Goal: Use online tool/utility: Utilize a website feature to perform a specific function

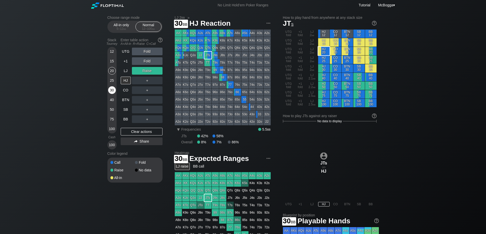
click at [111, 93] on div "30" at bounding box center [112, 90] width 8 height 8
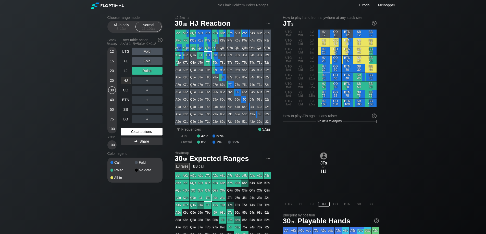
click at [153, 133] on div "Clear actions" at bounding box center [142, 132] width 42 height 8
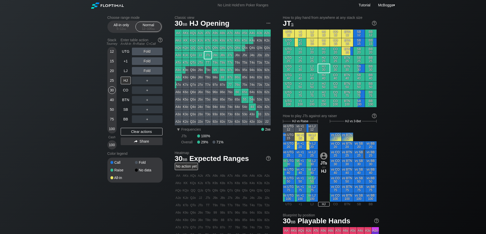
click at [147, 60] on div "Fold" at bounding box center [147, 61] width 31 height 8
click at [148, 61] on div "R ✕" at bounding box center [147, 61] width 10 height 8
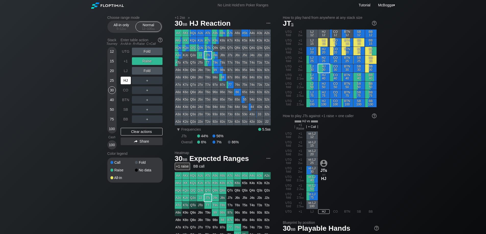
click at [126, 82] on div "HJ" at bounding box center [126, 81] width 10 height 8
click at [149, 80] on div "＋" at bounding box center [147, 81] width 31 height 8
click at [158, 81] on div "C ✕" at bounding box center [158, 81] width 10 height 8
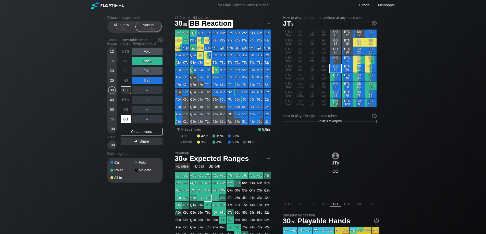
click at [126, 118] on div "BB" at bounding box center [126, 120] width 10 height 8
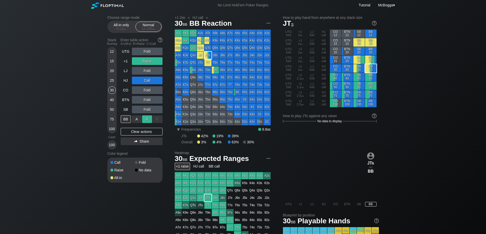
click at [147, 118] on div "R ✕" at bounding box center [147, 120] width 10 height 8
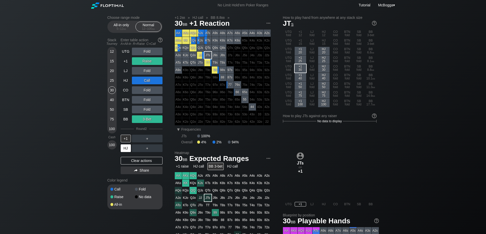
click at [127, 145] on div "HJ" at bounding box center [126, 149] width 10 height 8
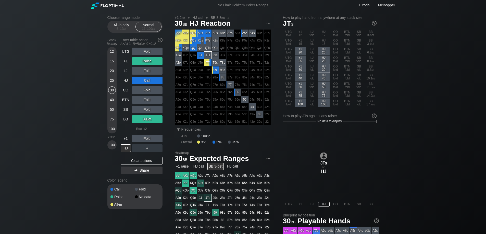
click at [147, 148] on div "＋" at bounding box center [147, 149] width 31 height 8
click at [138, 147] on div "A ✕" at bounding box center [137, 149] width 10 height 8
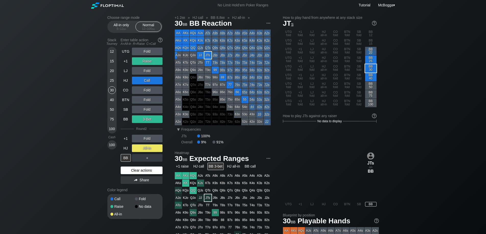
click at [148, 173] on div "Clear actions" at bounding box center [142, 171] width 42 height 8
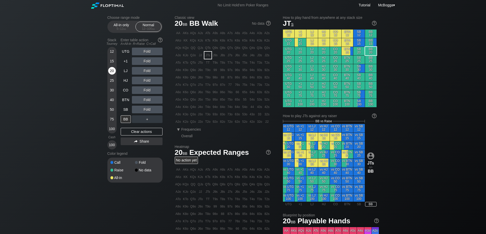
click at [110, 71] on div "20" at bounding box center [112, 71] width 8 height 8
click at [148, 89] on div "Fold" at bounding box center [147, 90] width 31 height 8
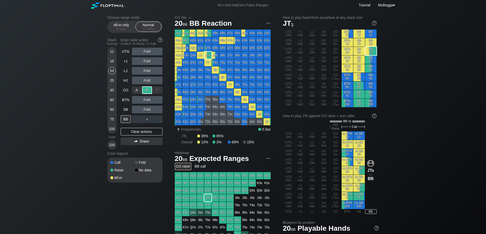
click at [148, 89] on div "R ✕" at bounding box center [147, 90] width 10 height 8
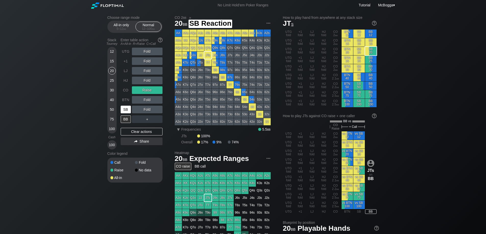
click at [128, 111] on div "SB" at bounding box center [126, 110] width 10 height 8
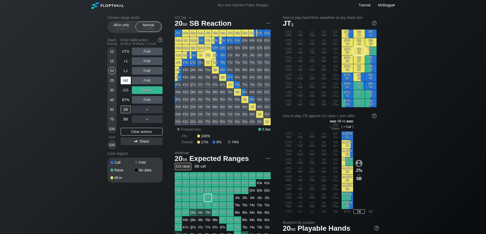
click at [128, 83] on div "HJ" at bounding box center [126, 81] width 10 height 8
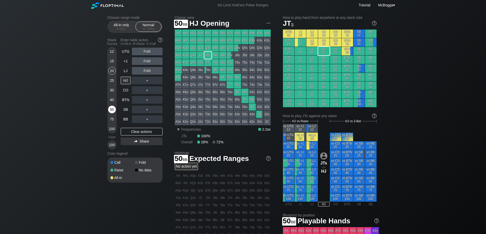
click at [113, 108] on div "50" at bounding box center [112, 110] width 8 height 8
drag, startPoint x: 128, startPoint y: 70, endPoint x: 132, endPoint y: 70, distance: 4.6
click at [128, 70] on div "LJ" at bounding box center [126, 71] width 10 height 8
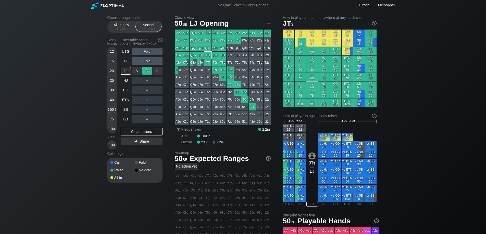
click at [148, 70] on div "R ✕" at bounding box center [147, 71] width 10 height 8
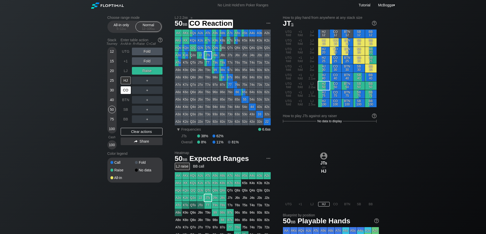
click at [127, 91] on div "CO" at bounding box center [126, 90] width 10 height 8
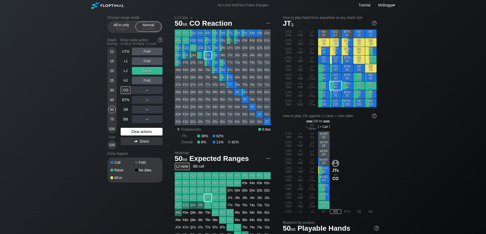
click at [148, 133] on div "Clear actions" at bounding box center [142, 132] width 42 height 8
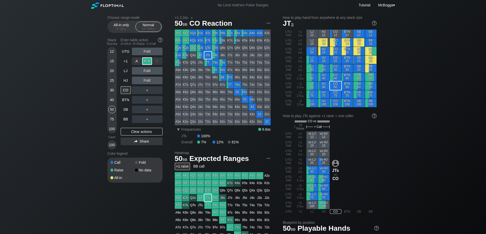
click at [148, 61] on div "R ✕" at bounding box center [147, 61] width 10 height 8
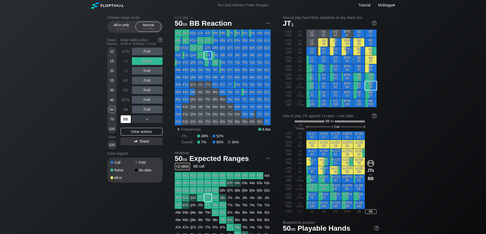
click at [127, 117] on div "BB" at bounding box center [126, 120] width 10 height 8
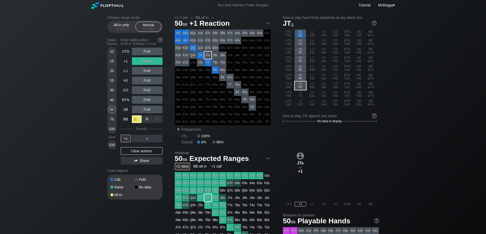
click at [140, 120] on div "A ✕" at bounding box center [137, 120] width 10 height 8
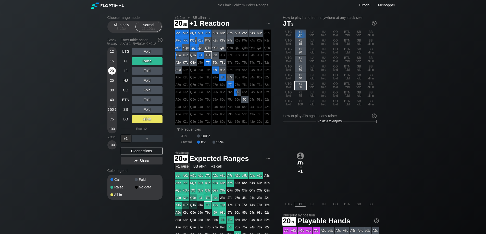
click at [110, 70] on div "20" at bounding box center [112, 71] width 8 height 8
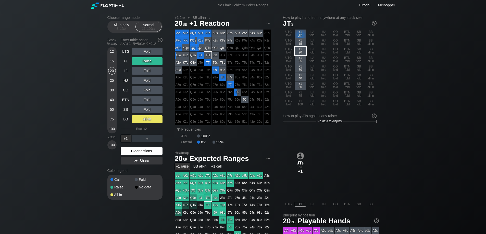
click at [144, 152] on div "Clear actions" at bounding box center [142, 151] width 42 height 8
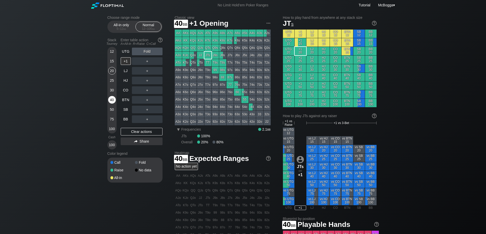
click at [113, 101] on div "40" at bounding box center [112, 100] width 8 height 8
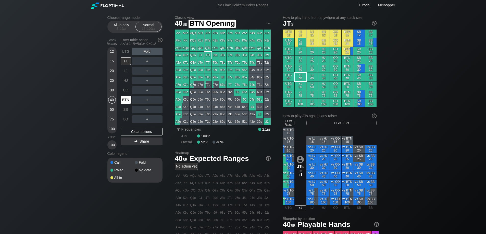
click at [127, 98] on div "BTN" at bounding box center [126, 100] width 10 height 8
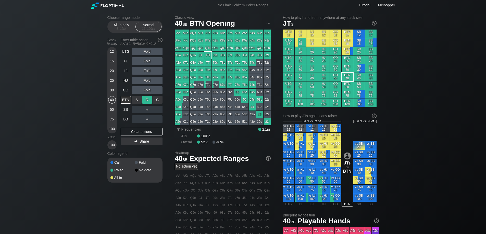
click at [146, 102] on div "R ✕" at bounding box center [147, 100] width 10 height 8
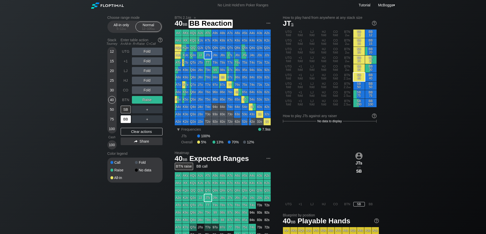
click at [127, 119] on div "BB" at bounding box center [126, 120] width 10 height 8
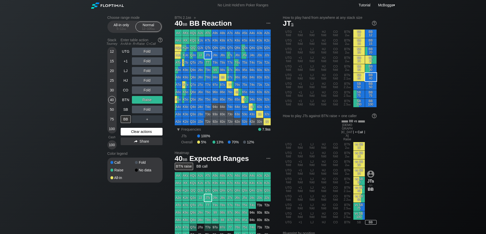
click at [142, 129] on div "Clear actions" at bounding box center [142, 132] width 42 height 8
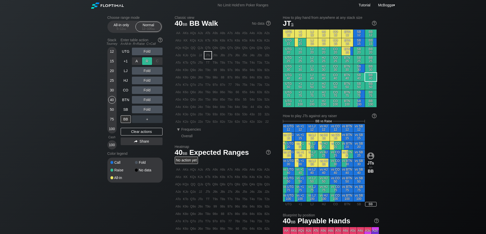
click at [146, 61] on div "R ✕" at bounding box center [147, 61] width 10 height 8
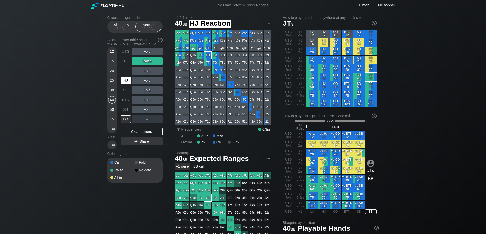
click at [127, 82] on div "HJ" at bounding box center [126, 81] width 10 height 8
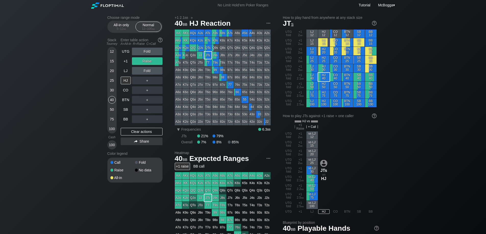
click at [111, 61] on div "15" at bounding box center [112, 61] width 8 height 8
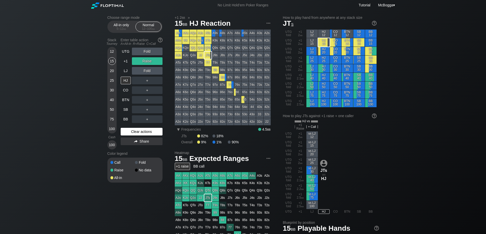
click at [143, 134] on div "Clear actions" at bounding box center [142, 132] width 42 height 8
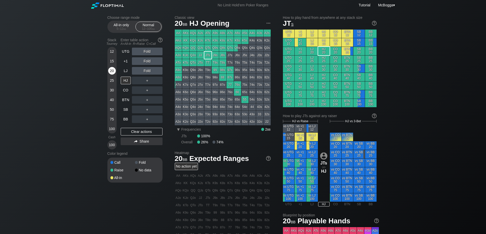
click at [109, 69] on div "20" at bounding box center [112, 71] width 8 height 8
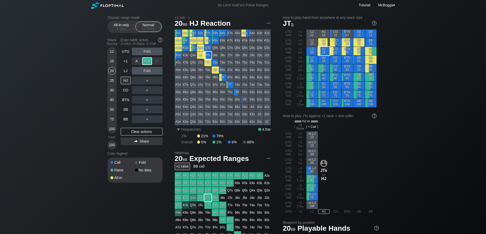
click at [149, 62] on div "R ✕" at bounding box center [147, 61] width 10 height 8
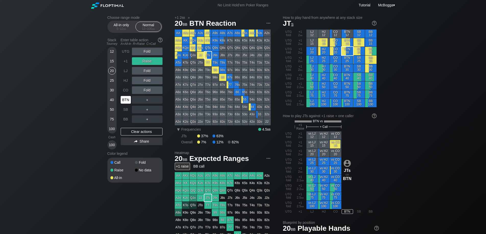
click at [127, 101] on div "BTN" at bounding box center [126, 100] width 10 height 8
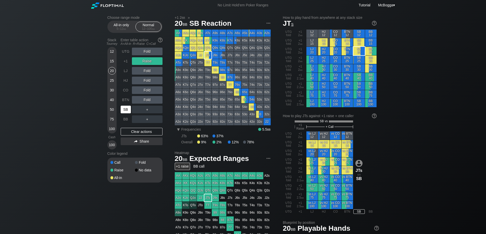
click at [126, 110] on div "SB" at bounding box center [126, 110] width 10 height 8
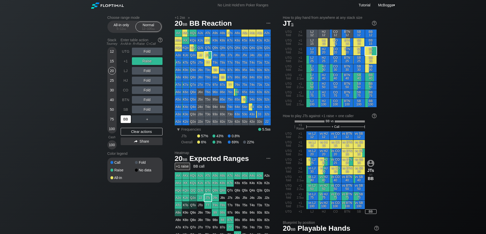
click at [126, 119] on div "BB" at bounding box center [126, 120] width 10 height 8
click at [111, 88] on div "30" at bounding box center [112, 90] width 8 height 8
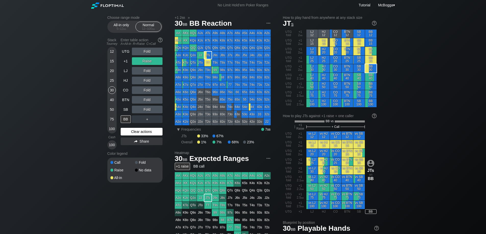
click at [144, 130] on div "Clear actions" at bounding box center [142, 132] width 42 height 8
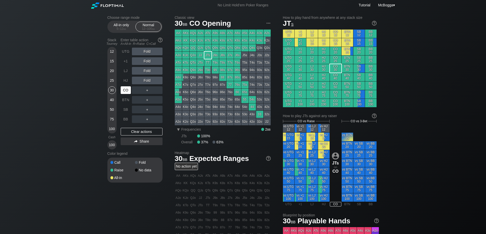
click at [125, 90] on div "CO" at bounding box center [126, 90] width 10 height 8
click at [147, 134] on div "Clear actions" at bounding box center [142, 132] width 42 height 8
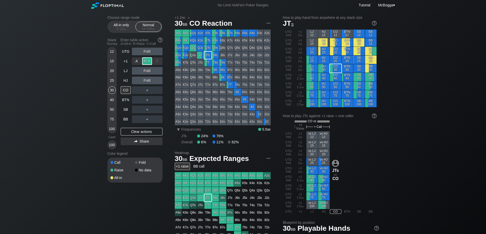
click at [148, 62] on div "R ✕" at bounding box center [147, 61] width 10 height 8
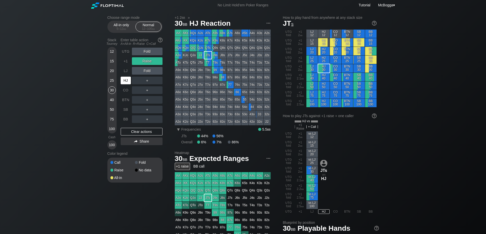
click at [123, 82] on div "HJ" at bounding box center [126, 81] width 10 height 8
click at [146, 81] on div "A ✕ R ✕ C ✕ ＋" at bounding box center [147, 81] width 31 height 8
click at [155, 82] on div "C ✕" at bounding box center [158, 81] width 10 height 8
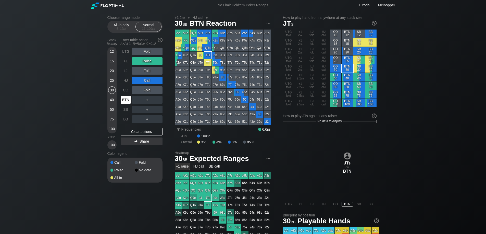
click at [128, 100] on div "BTN" at bounding box center [126, 100] width 10 height 8
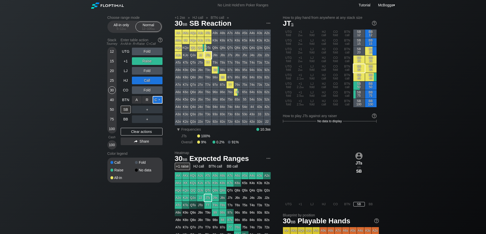
click at [158, 100] on div "C ✕" at bounding box center [158, 100] width 10 height 8
click at [157, 110] on div "C ✕" at bounding box center [158, 110] width 10 height 8
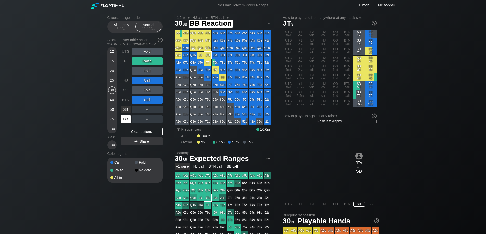
click at [127, 119] on div "BB" at bounding box center [126, 120] width 10 height 8
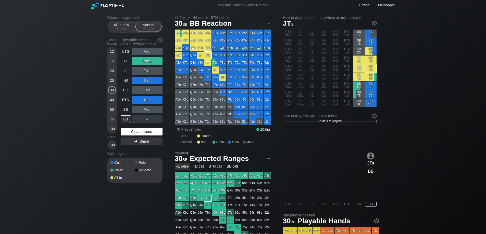
click at [136, 134] on div "Clear actions" at bounding box center [142, 132] width 42 height 8
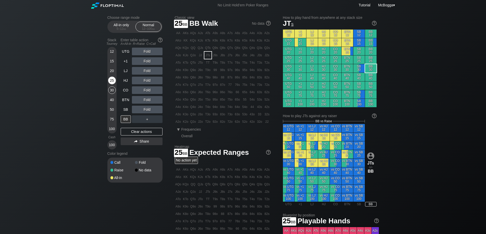
click at [111, 83] on div "25" at bounding box center [112, 81] width 8 height 8
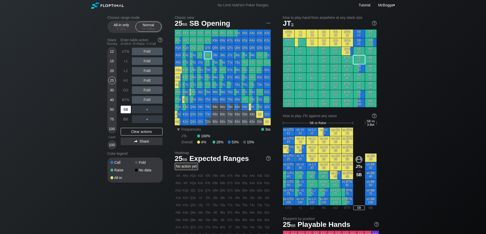
click at [128, 112] on div "SB" at bounding box center [126, 110] width 10 height 8
click at [145, 90] on div "R ✕" at bounding box center [147, 90] width 10 height 8
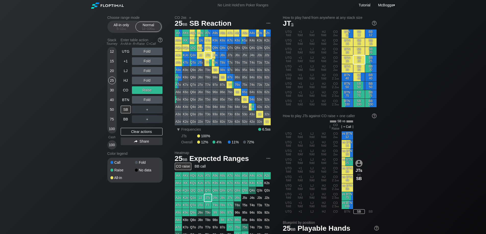
click at [148, 101] on div "Fold" at bounding box center [147, 100] width 31 height 8
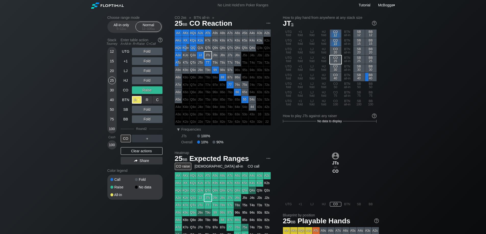
click at [140, 101] on div "A ✕" at bounding box center [137, 100] width 10 height 8
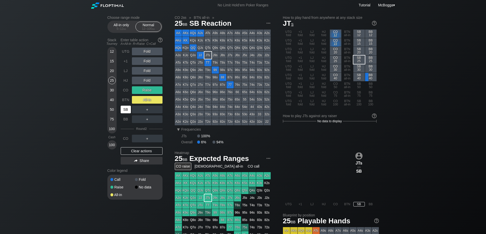
click at [127, 108] on div "SB" at bounding box center [126, 110] width 10 height 8
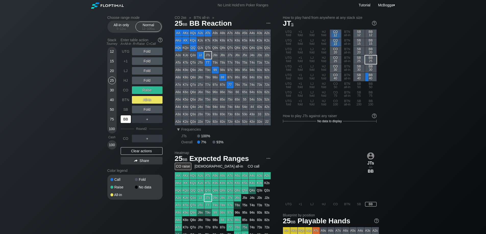
click at [130, 120] on div "BB" at bounding box center [126, 120] width 10 height 8
click at [140, 151] on div "Clear actions" at bounding box center [142, 151] width 42 height 8
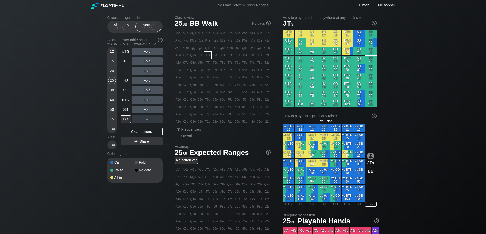
click at [113, 88] on div "30" at bounding box center [112, 90] width 8 height 8
click at [146, 62] on div "R ✕" at bounding box center [147, 61] width 10 height 8
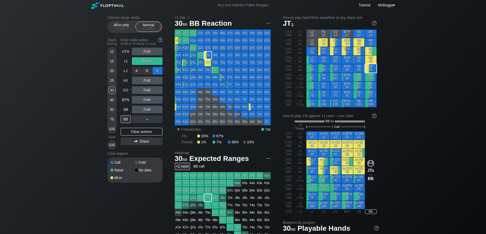
click at [155, 71] on div "C ✕" at bounding box center [158, 71] width 10 height 8
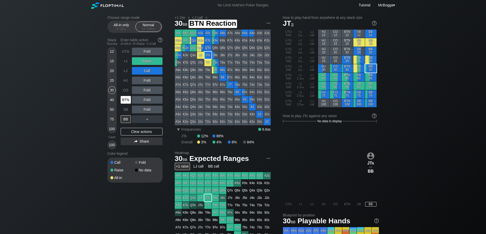
click at [126, 99] on div "BTN" at bounding box center [126, 100] width 10 height 8
